Goal: Task Accomplishment & Management: Manage account settings

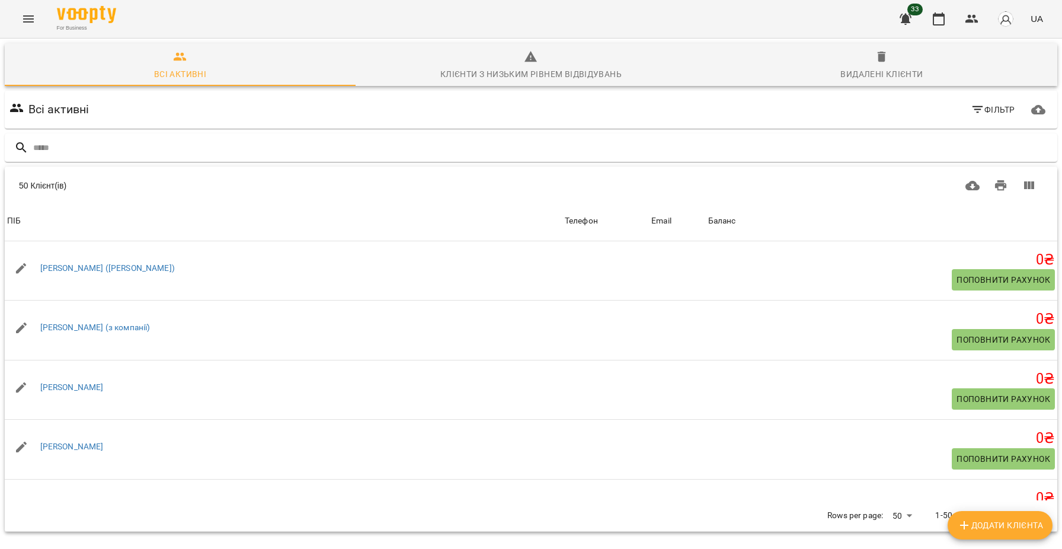
scroll to position [1333, 0]
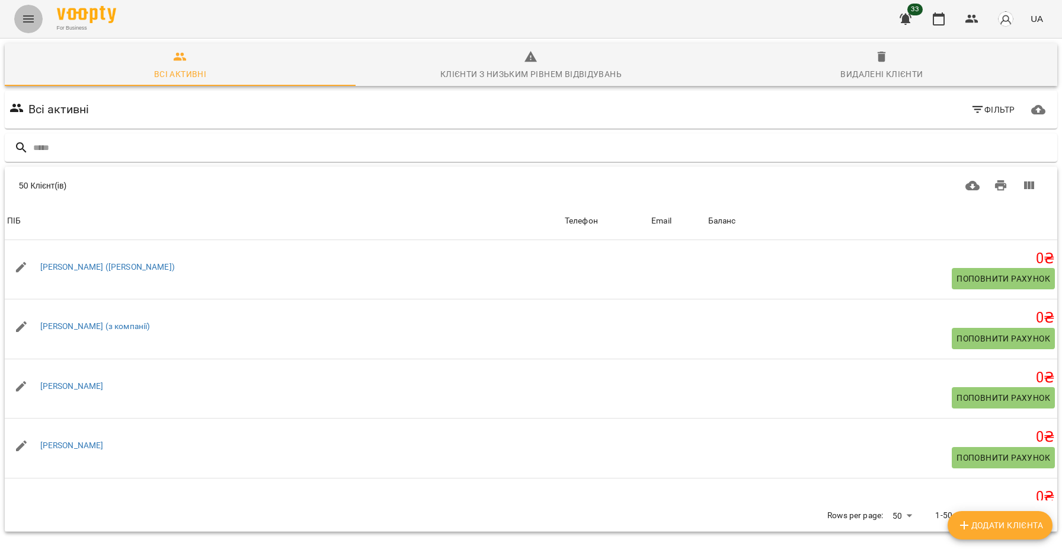
click at [36, 17] on button "Menu" at bounding box center [28, 19] width 28 height 28
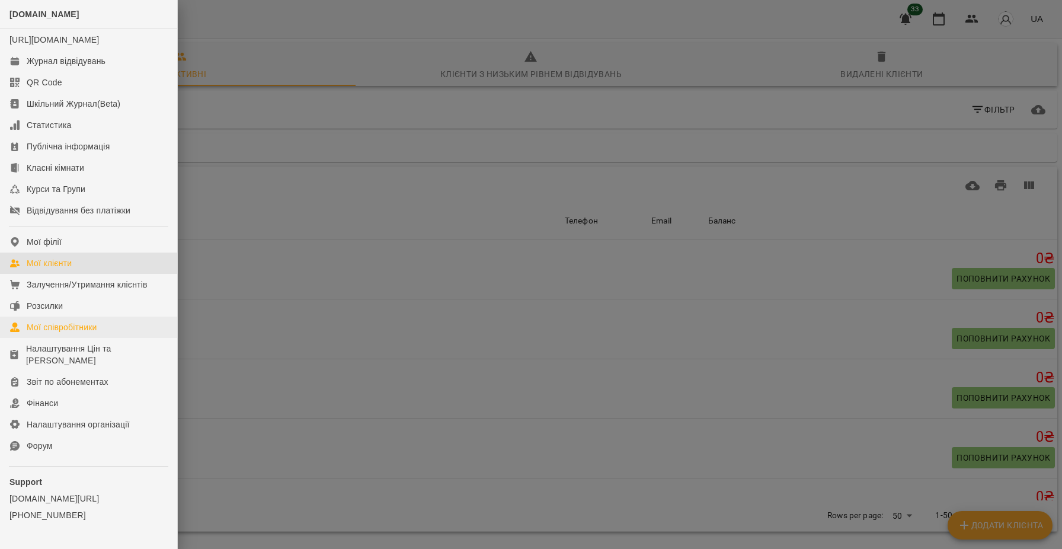
click at [62, 333] on div "Мої співробітники" at bounding box center [62, 327] width 71 height 12
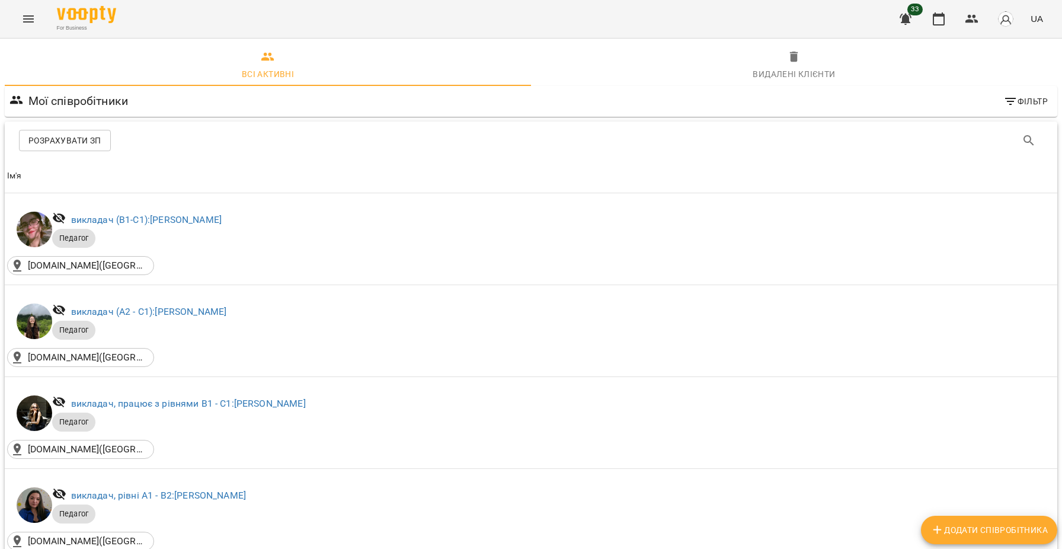
click at [58, 139] on span "Розрахувати ЗП" at bounding box center [64, 140] width 73 height 14
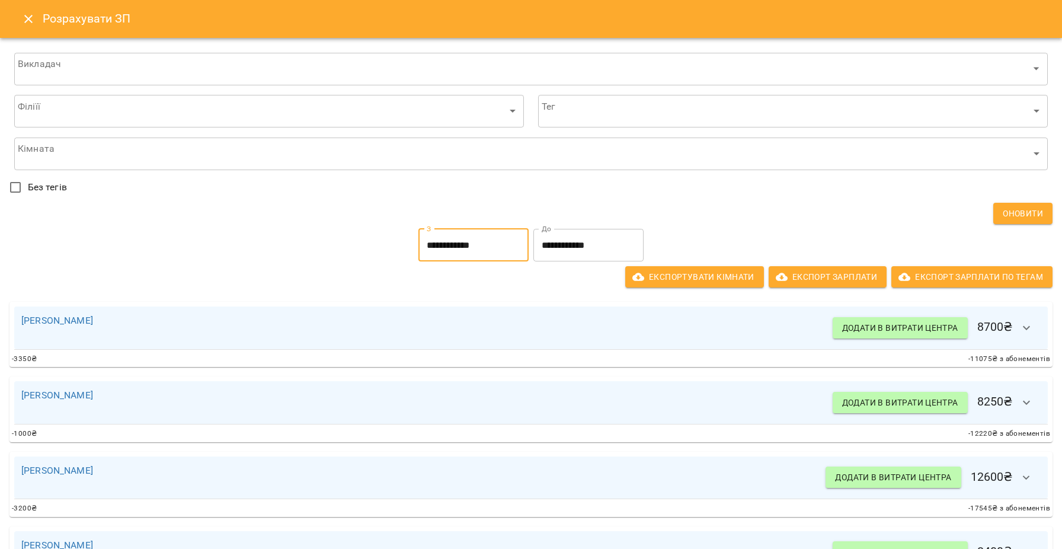
click at [448, 249] on input "**********" at bounding box center [474, 245] width 110 height 33
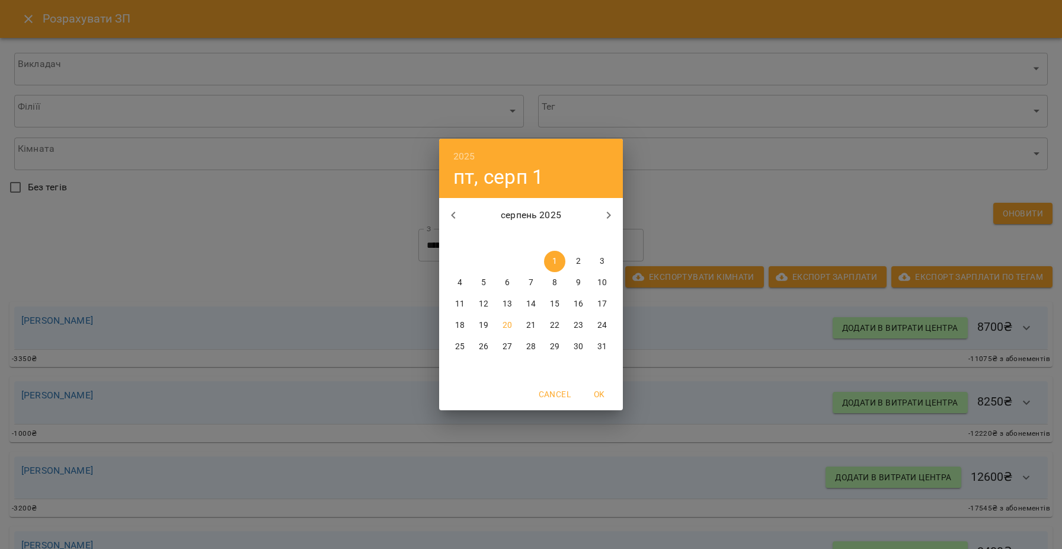
click at [576, 302] on p "16" at bounding box center [578, 304] width 9 height 12
type input "**********"
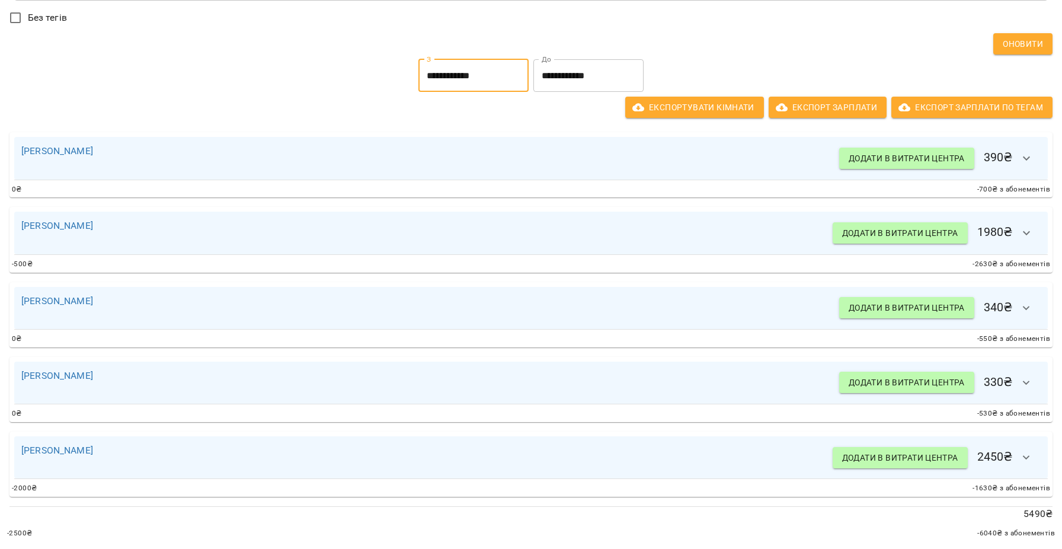
scroll to position [170, 0]
click at [71, 298] on link "[PERSON_NAME]" at bounding box center [57, 300] width 72 height 11
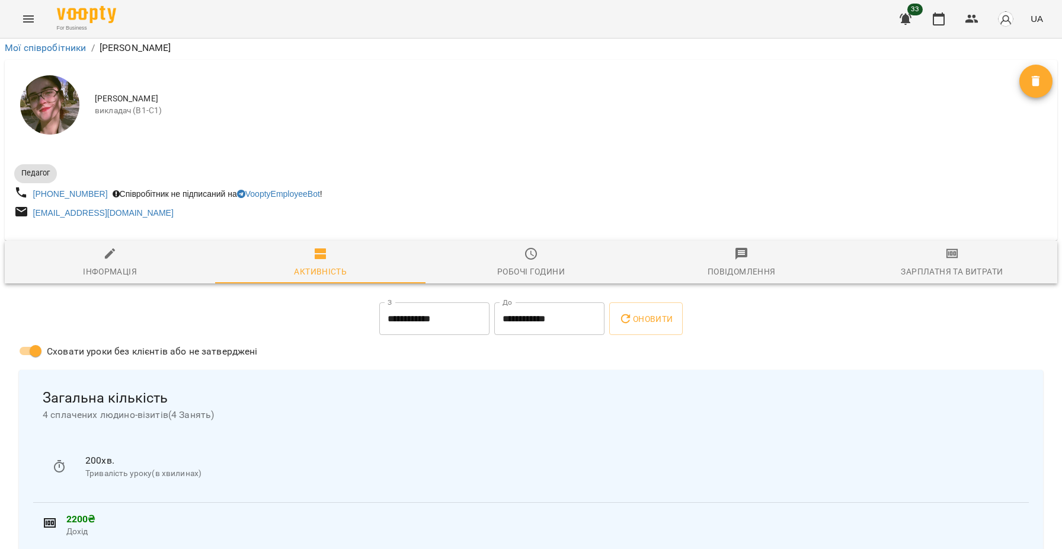
scroll to position [551, 0]
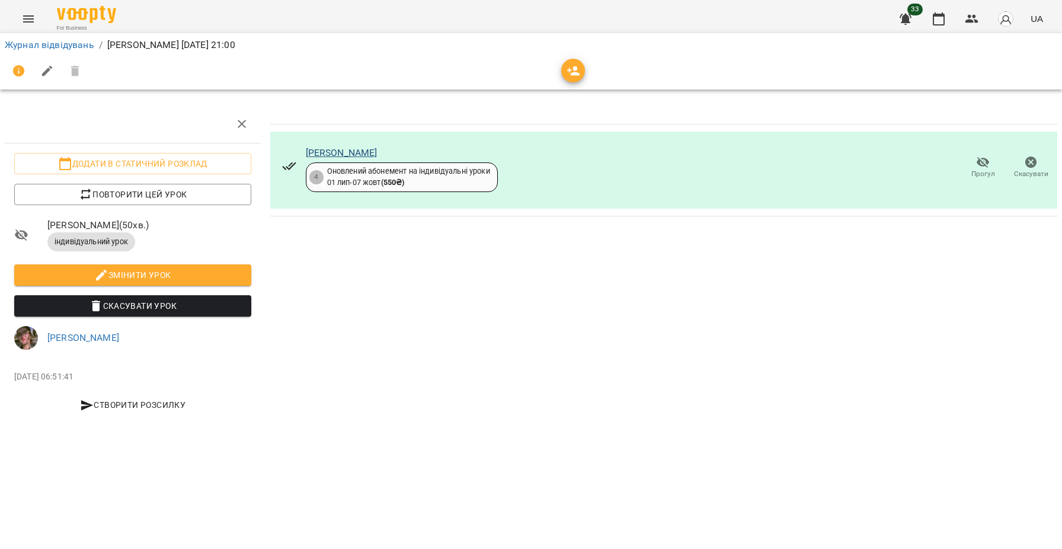
click at [355, 148] on link "[PERSON_NAME]" at bounding box center [342, 152] width 72 height 11
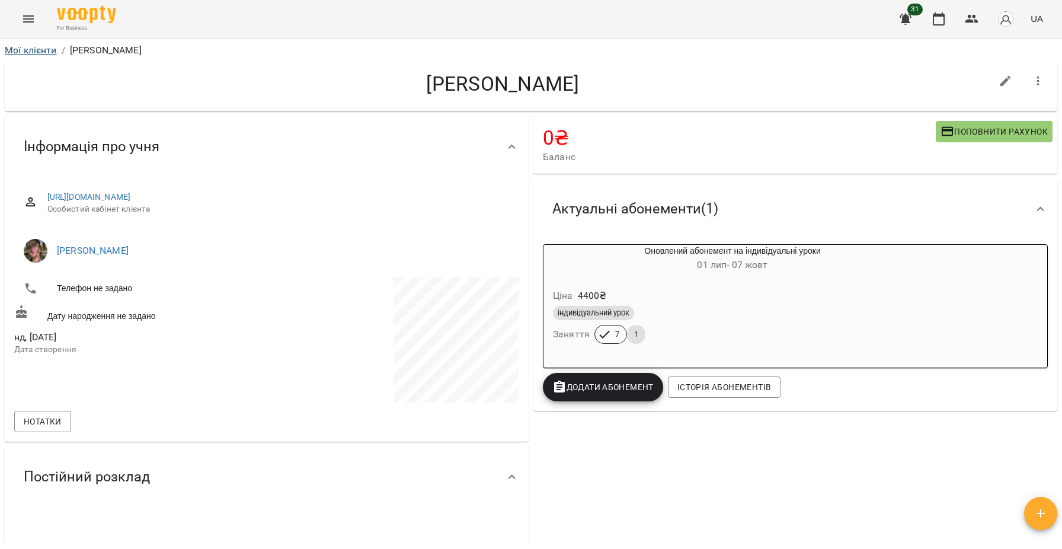
click at [24, 44] on link "Мої клієнти" at bounding box center [31, 49] width 52 height 11
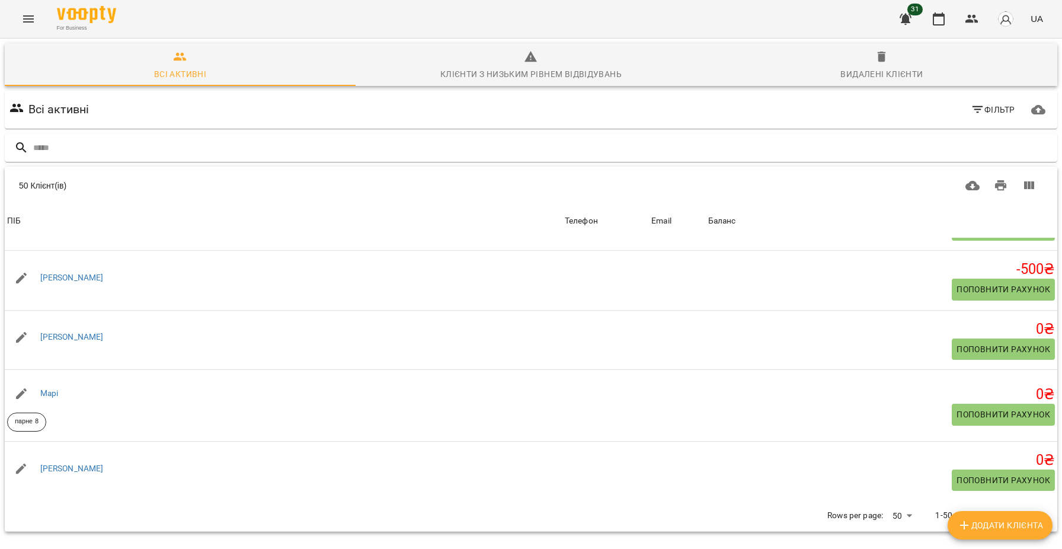
scroll to position [1558, 0]
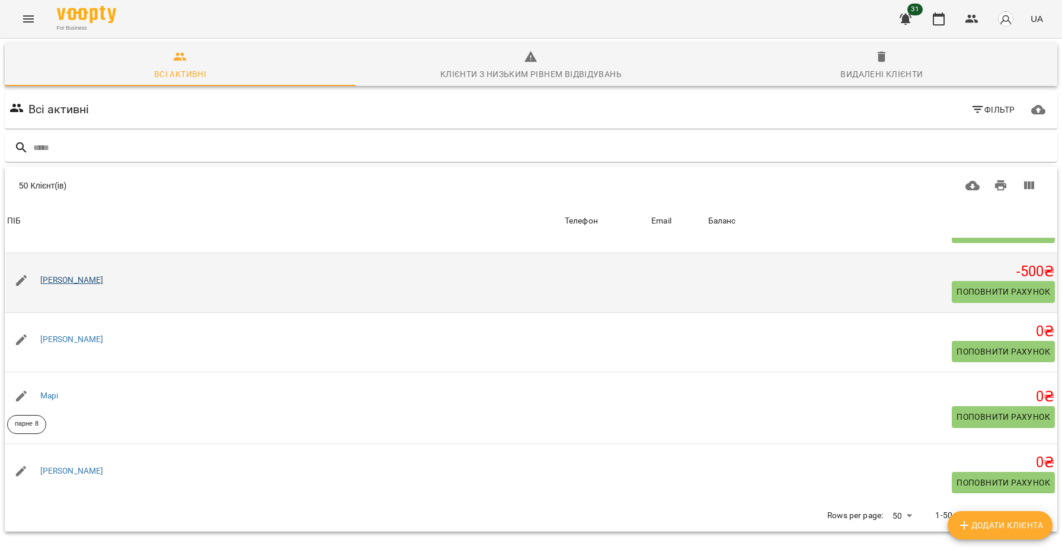
click at [81, 283] on link "[PERSON_NAME]" at bounding box center [71, 279] width 63 height 9
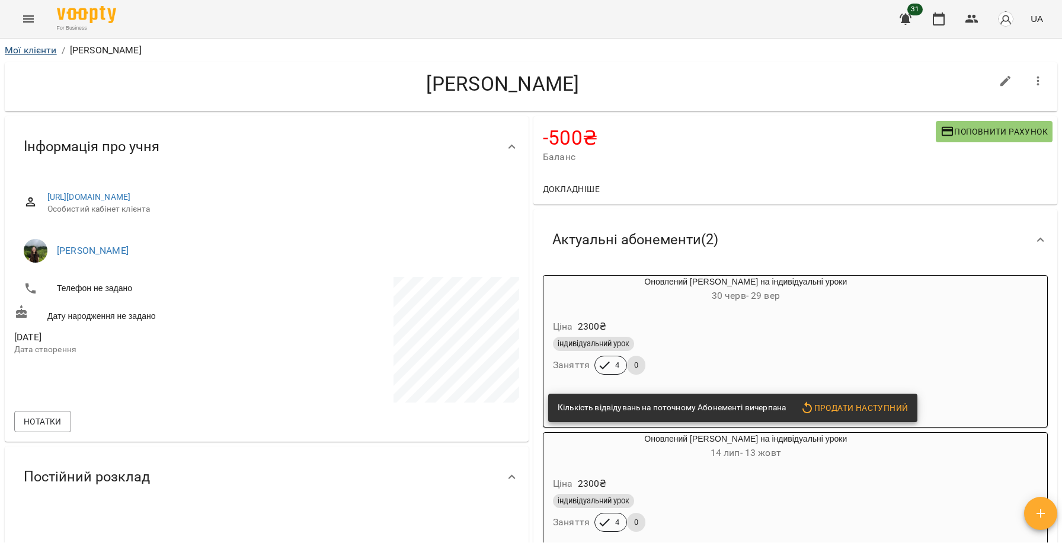
click at [31, 46] on link "Мої клієнти" at bounding box center [31, 49] width 52 height 11
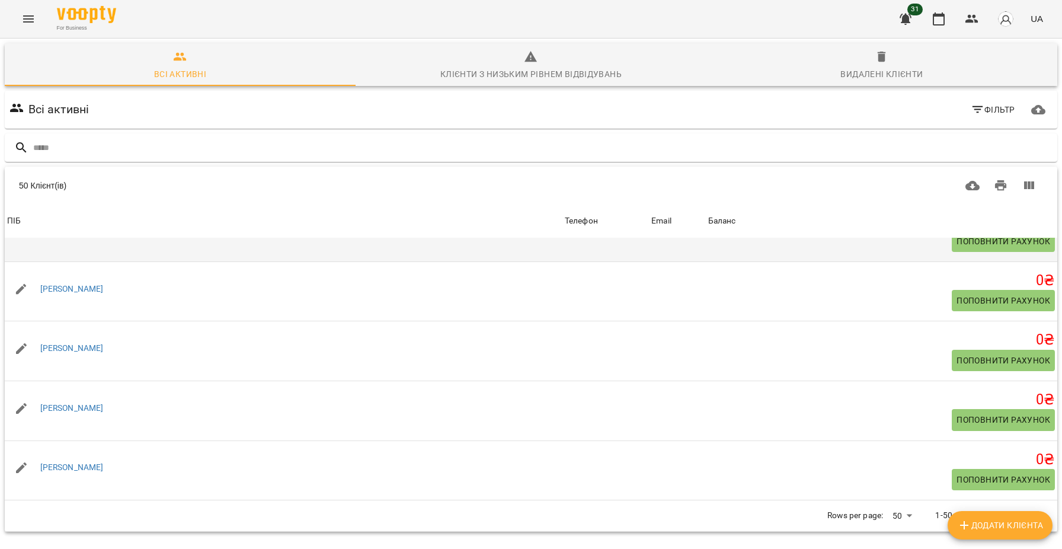
scroll to position [2850, 0]
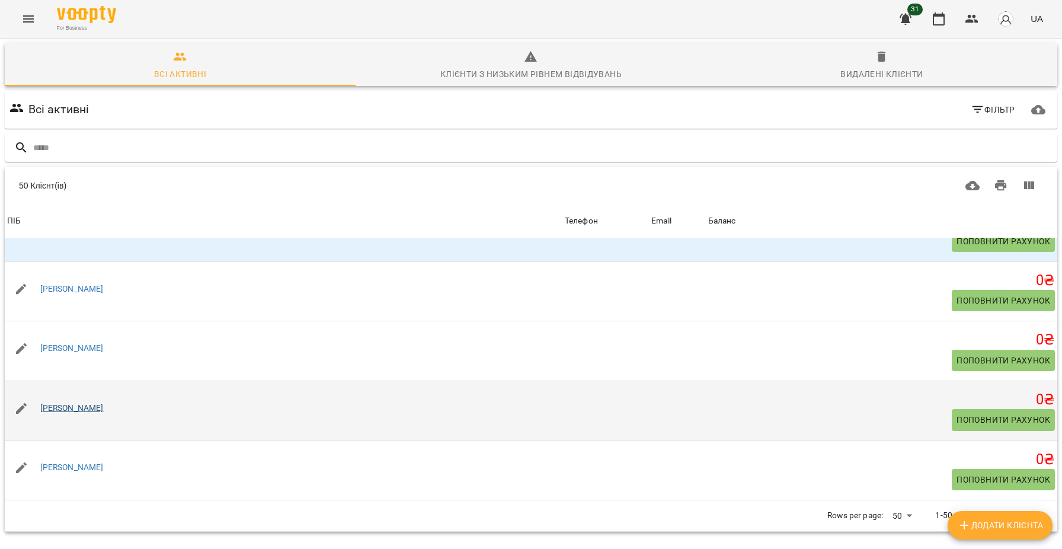
click at [72, 409] on link "[PERSON_NAME]" at bounding box center [71, 407] width 63 height 9
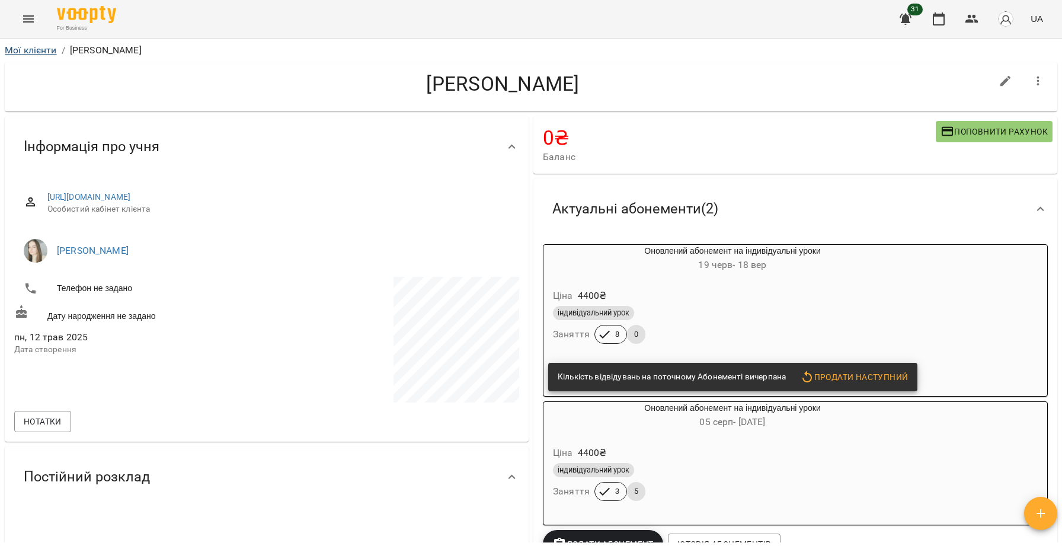
click at [31, 50] on link "Мої клієнти" at bounding box center [31, 49] width 52 height 11
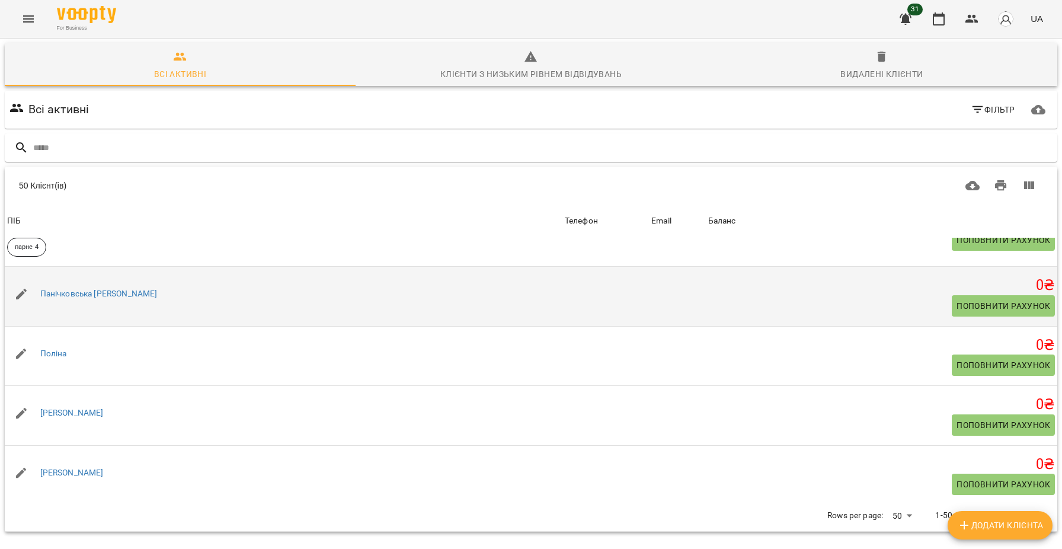
scroll to position [2278, 0]
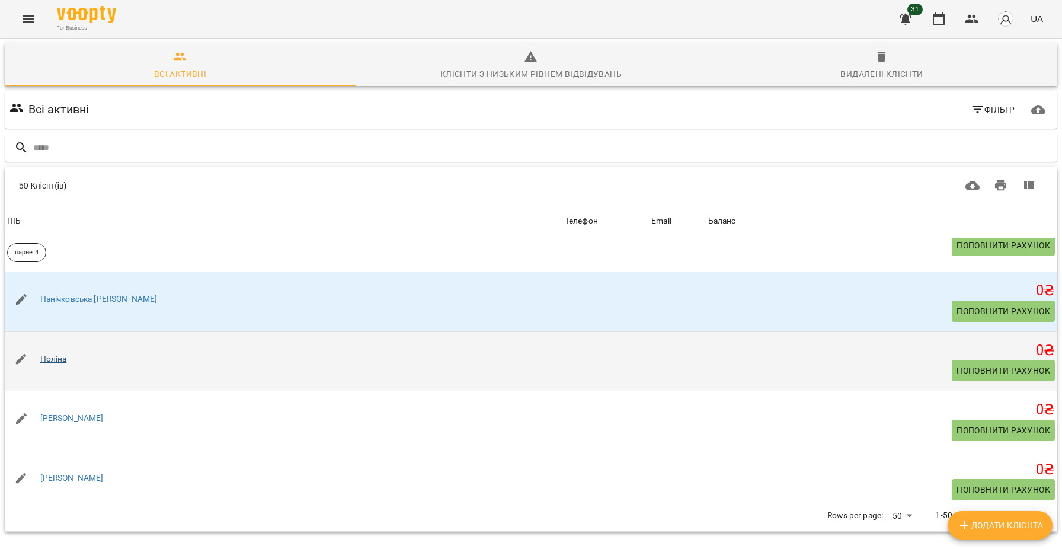
click at [52, 363] on link "Поліна" at bounding box center [53, 358] width 27 height 9
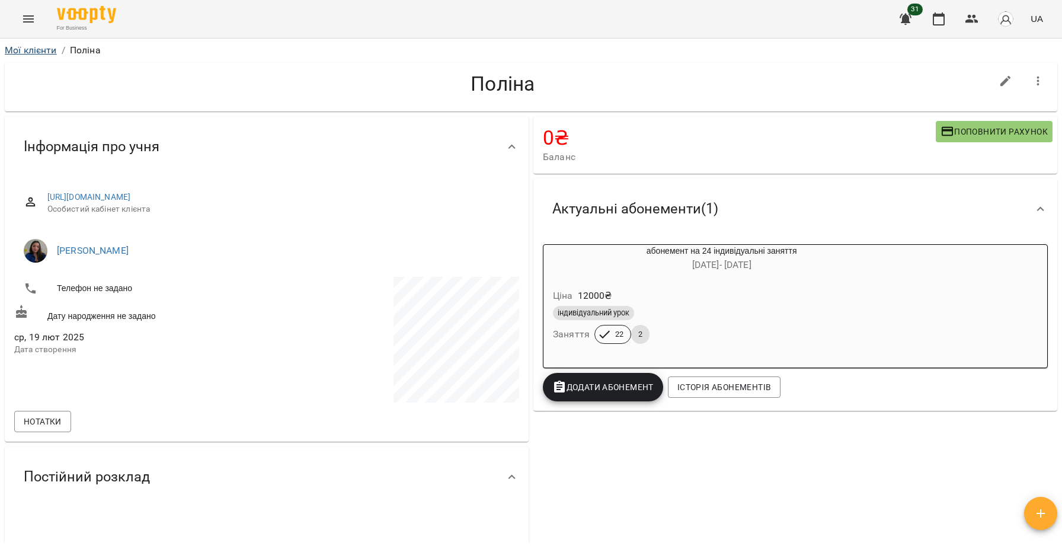
click at [15, 44] on link "Мої клієнти" at bounding box center [31, 49] width 52 height 11
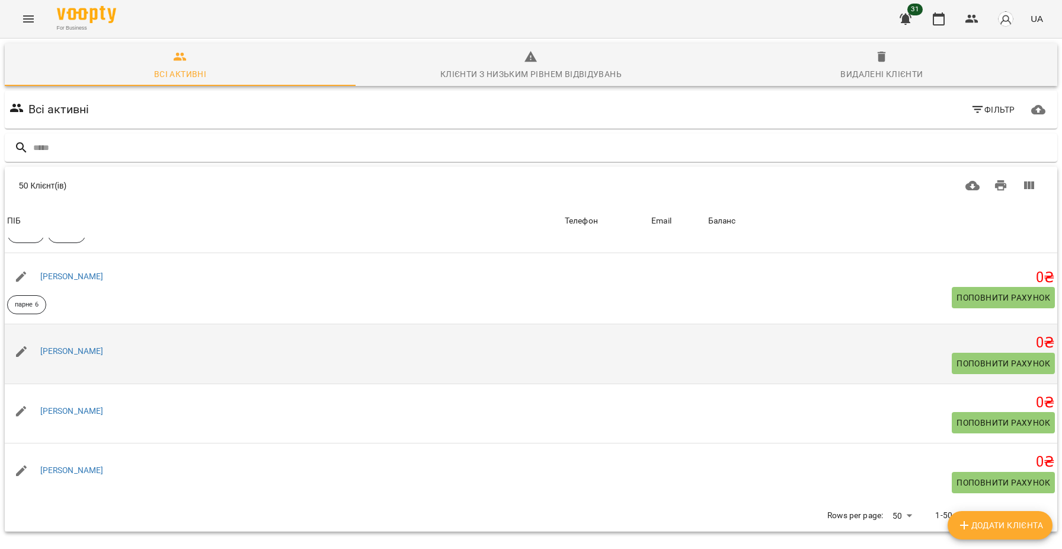
scroll to position [561, 0]
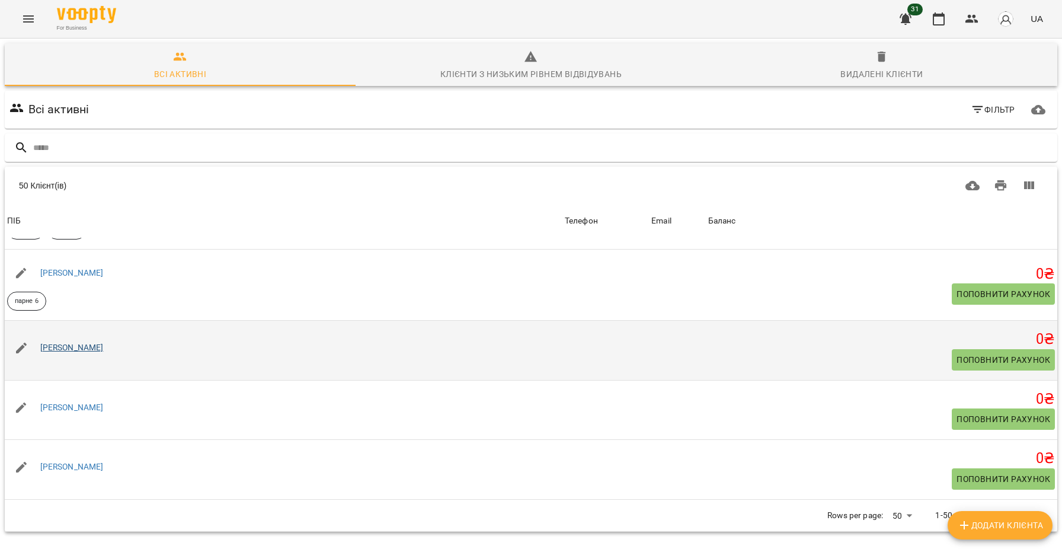
click at [80, 351] on link "[PERSON_NAME]" at bounding box center [71, 347] width 63 height 9
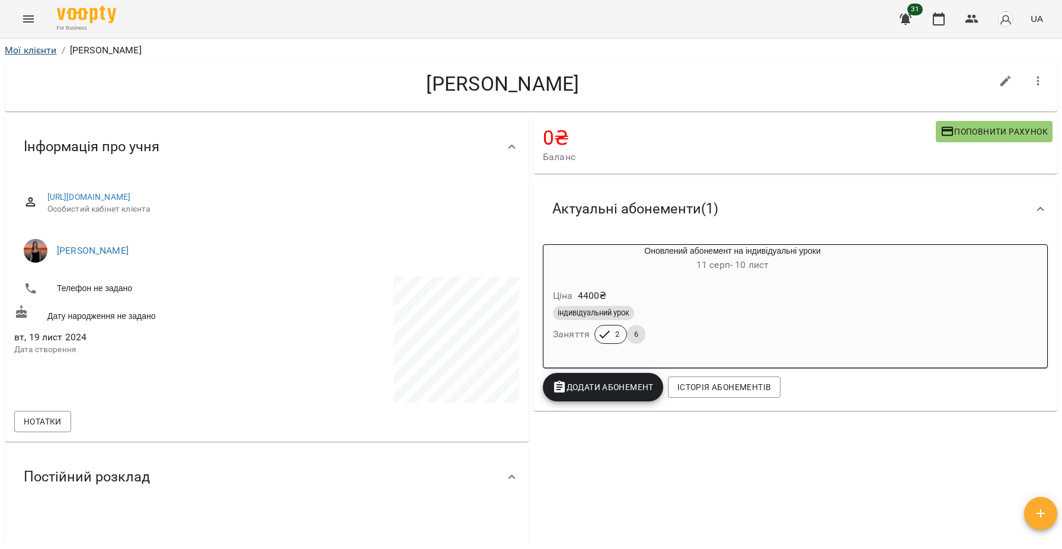
click at [23, 53] on link "Мої клієнти" at bounding box center [31, 49] width 52 height 11
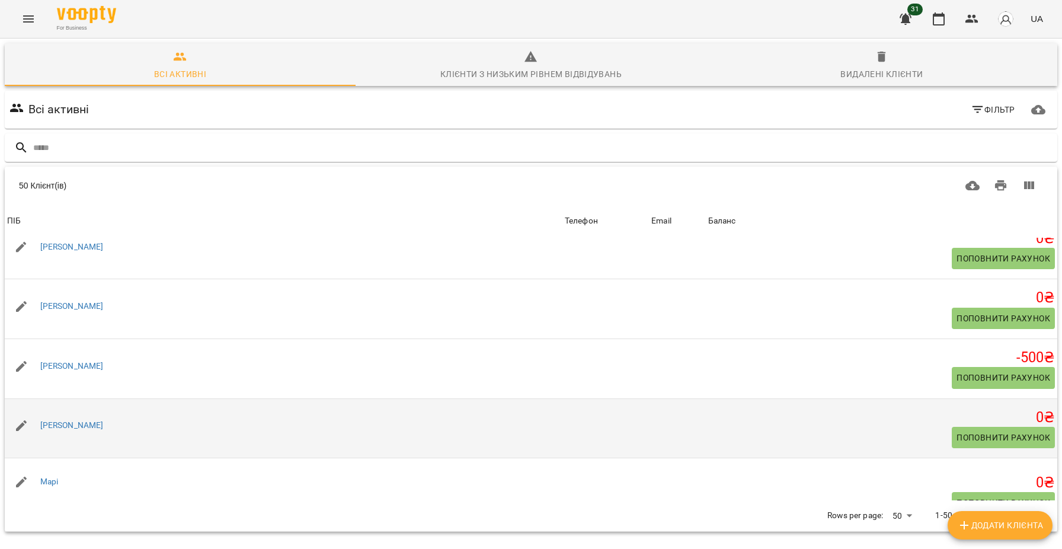
scroll to position [1471, 0]
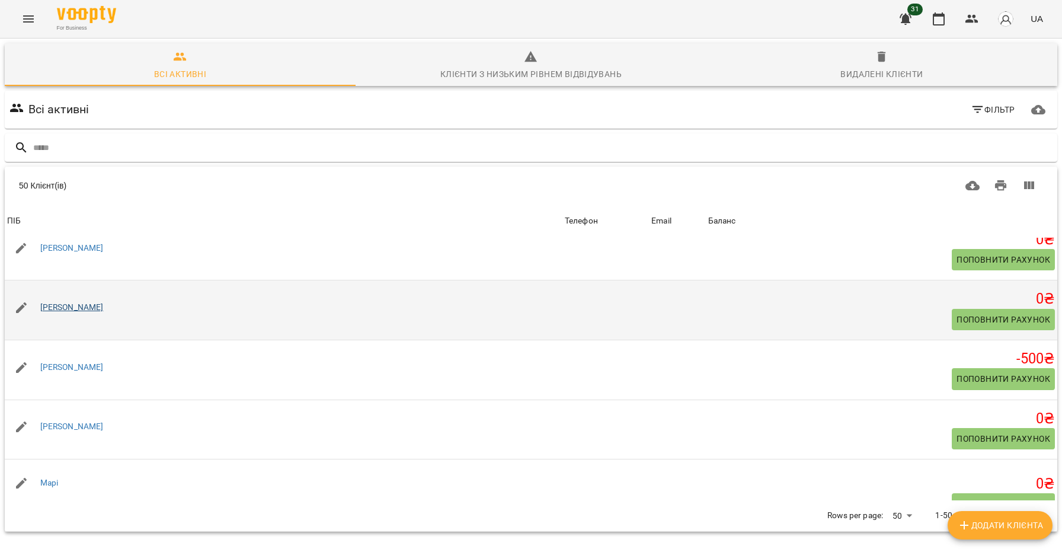
click at [69, 312] on link "[PERSON_NAME]" at bounding box center [71, 306] width 63 height 9
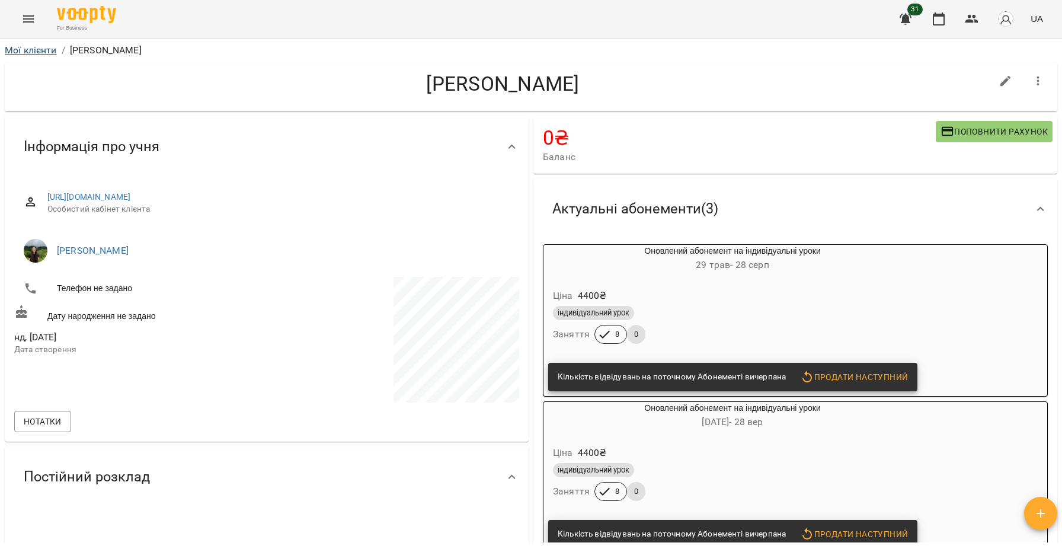
drag, startPoint x: 654, startPoint y: 88, endPoint x: 25, endPoint y: 50, distance: 630.1
click at [25, 50] on link "Мої клієнти" at bounding box center [31, 49] width 52 height 11
